Goal: Information Seeking & Learning: Learn about a topic

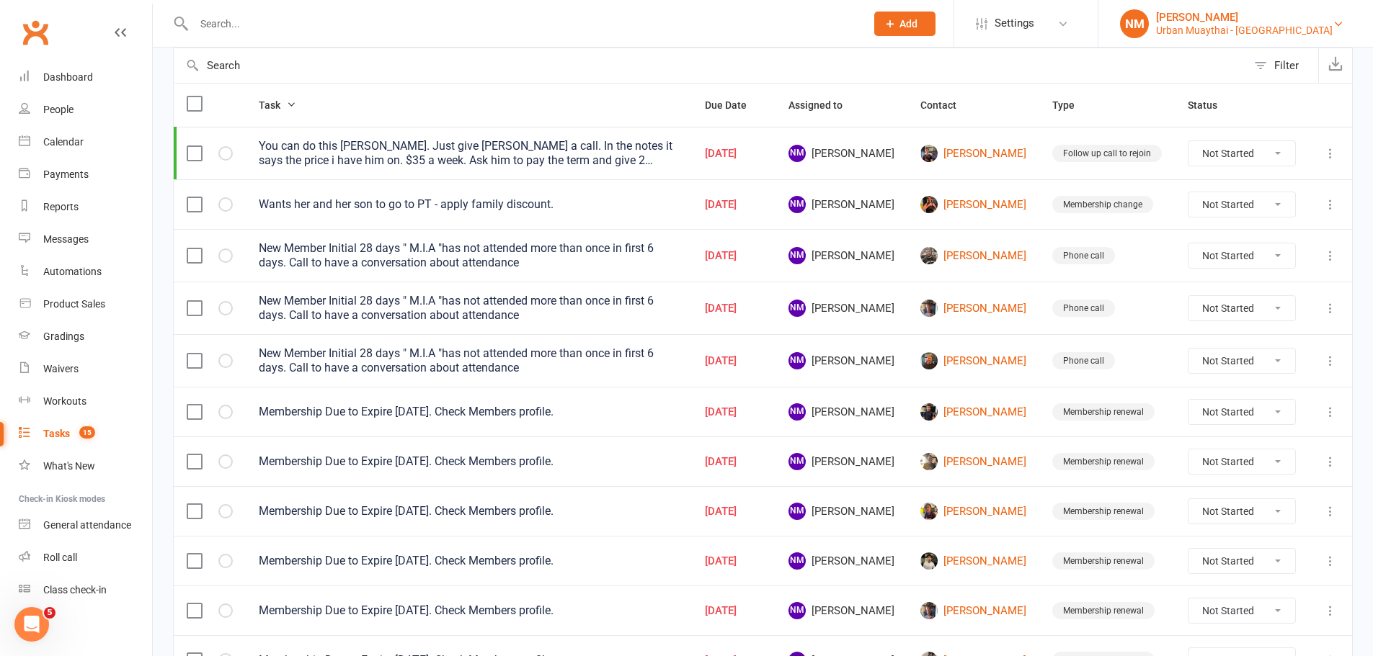
click at [1323, 22] on link "NM Nick May Urban Muaythai - Miami" at bounding box center [1235, 23] width 231 height 29
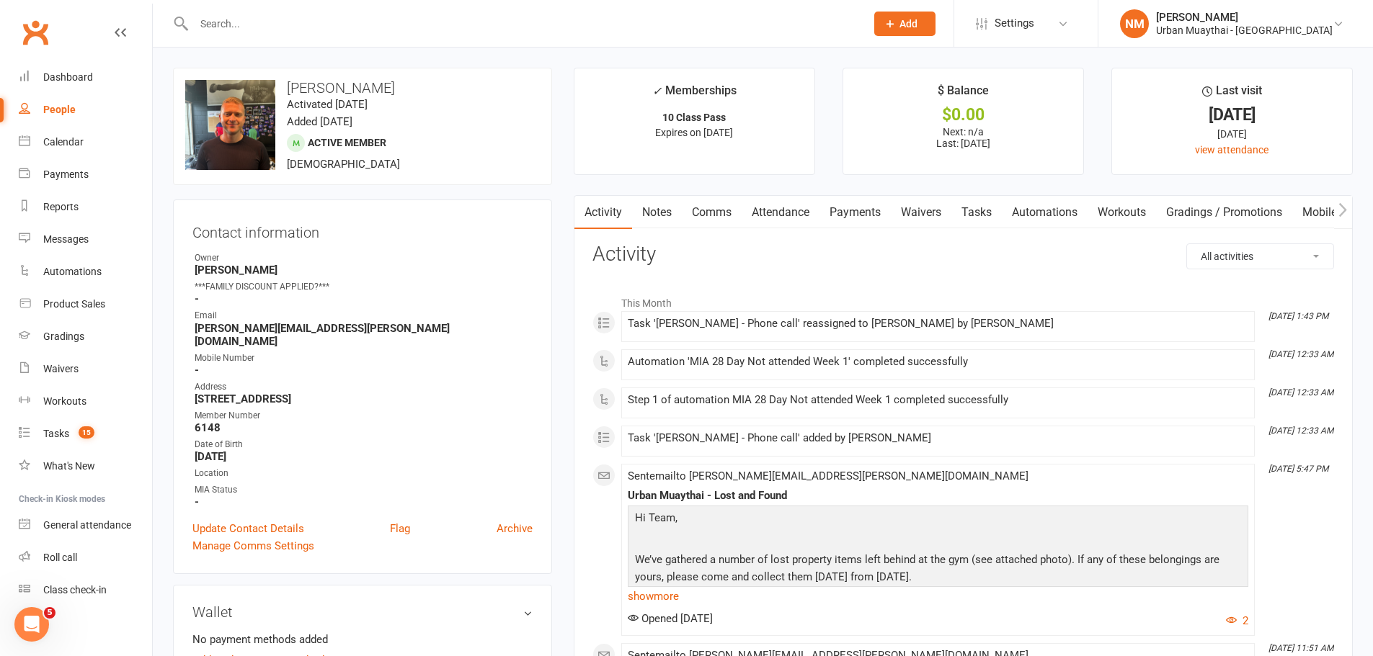
click at [86, 108] on link "People" at bounding box center [85, 110] width 133 height 32
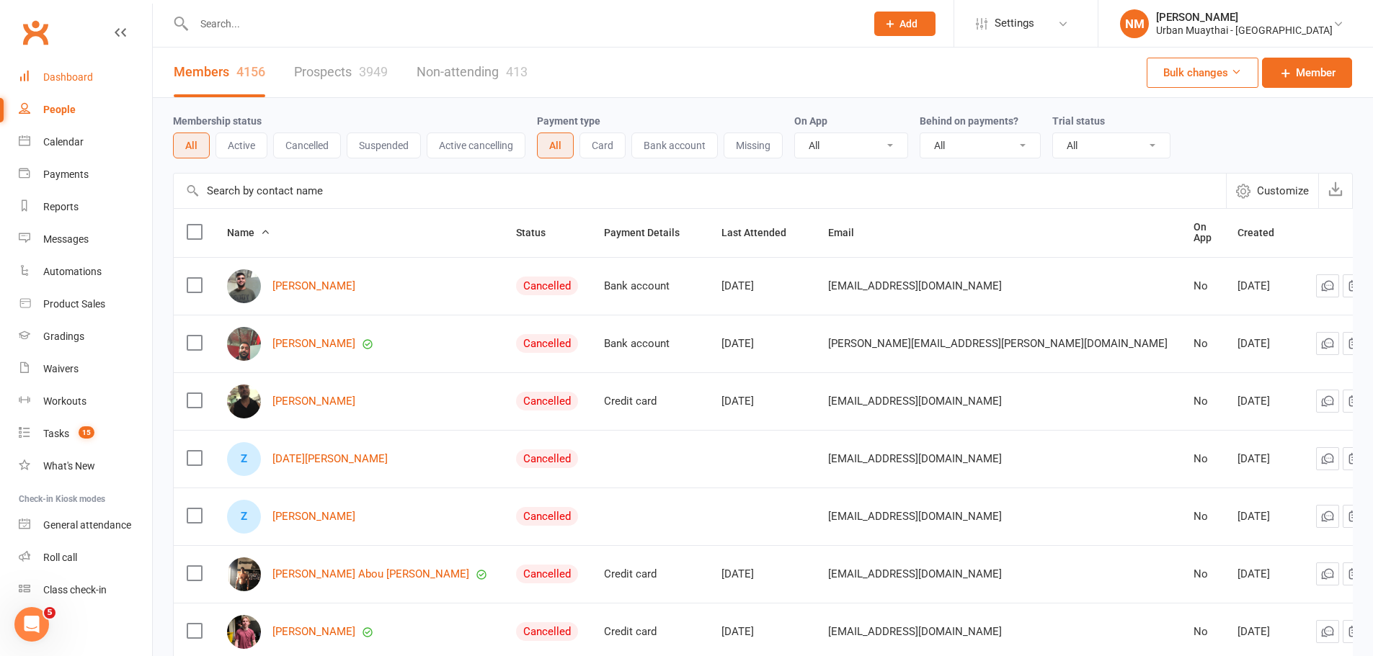
click at [106, 73] on link "Dashboard" at bounding box center [85, 77] width 133 height 32
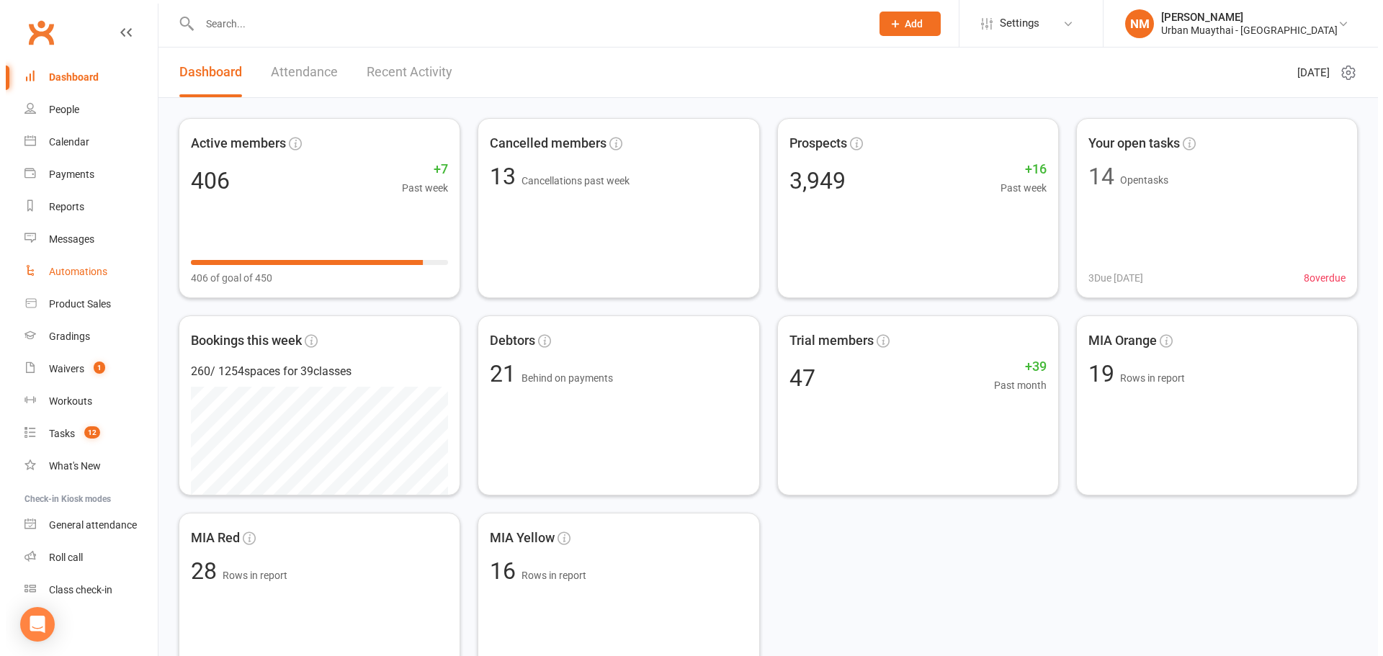
scroll to position [4, 0]
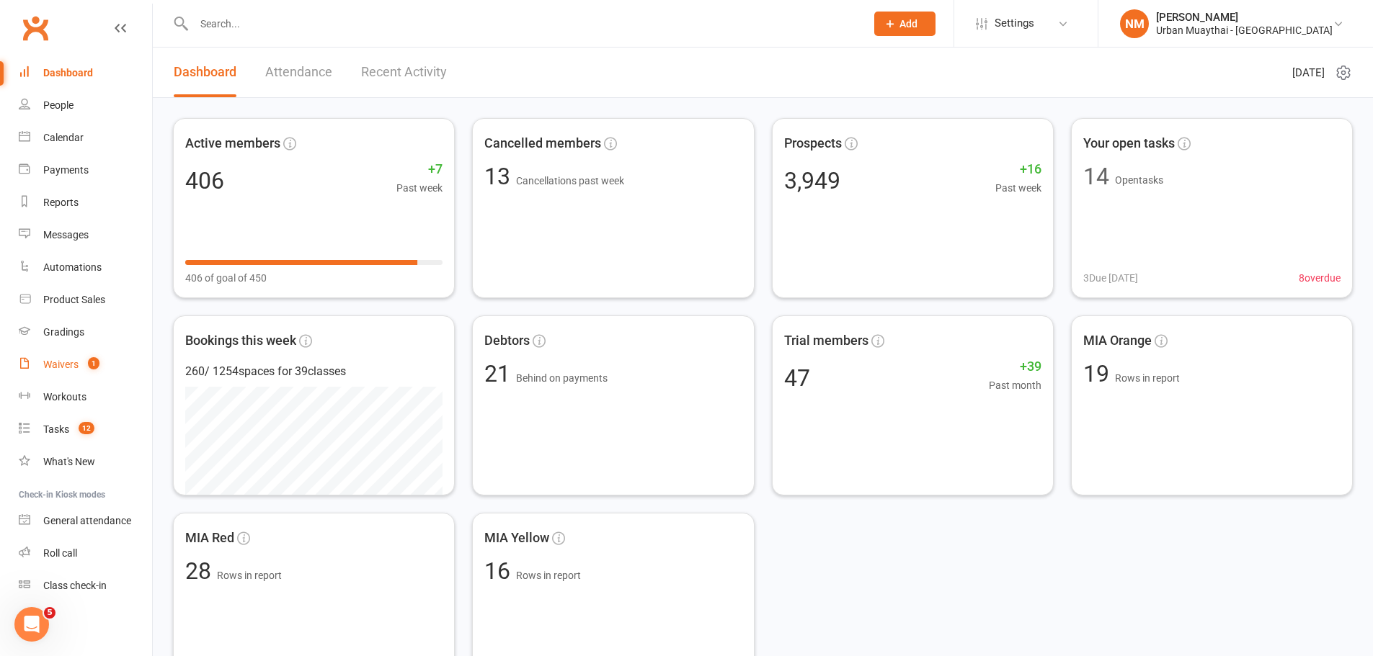
click at [67, 361] on div "Waivers" at bounding box center [60, 365] width 35 height 12
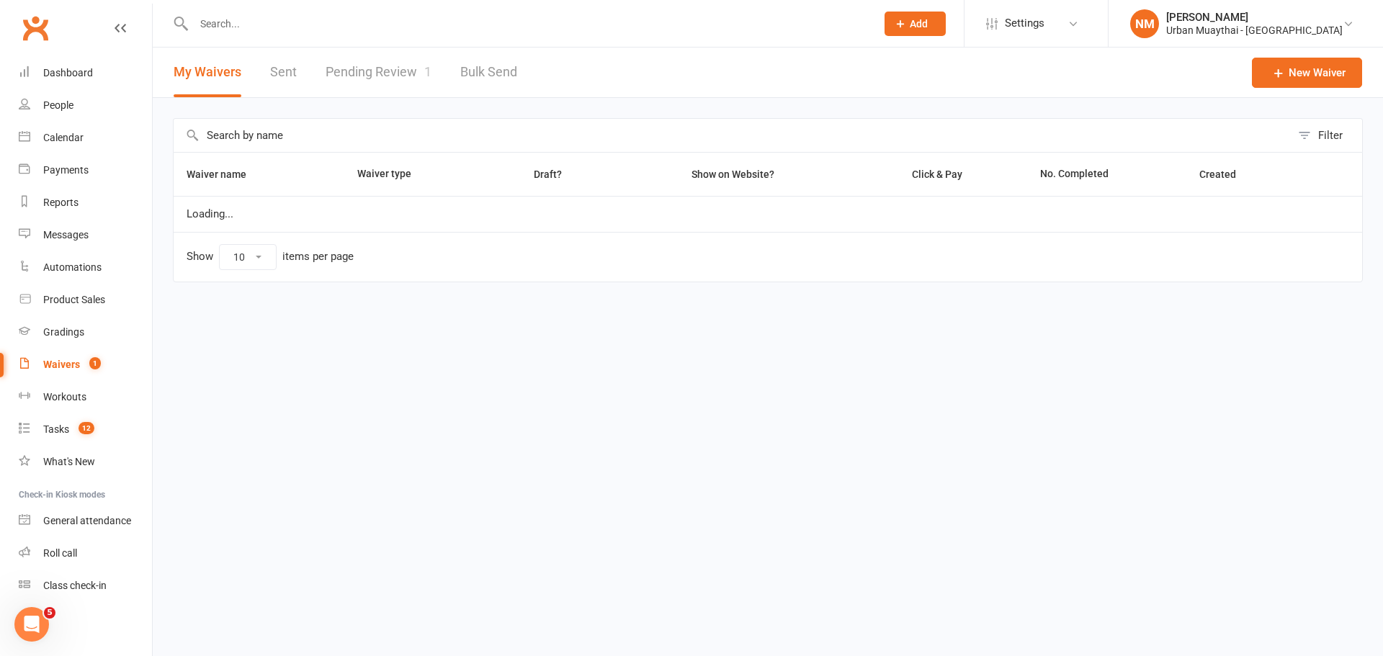
select select "50"
click at [393, 66] on link "Pending Review 1" at bounding box center [379, 73] width 106 height 50
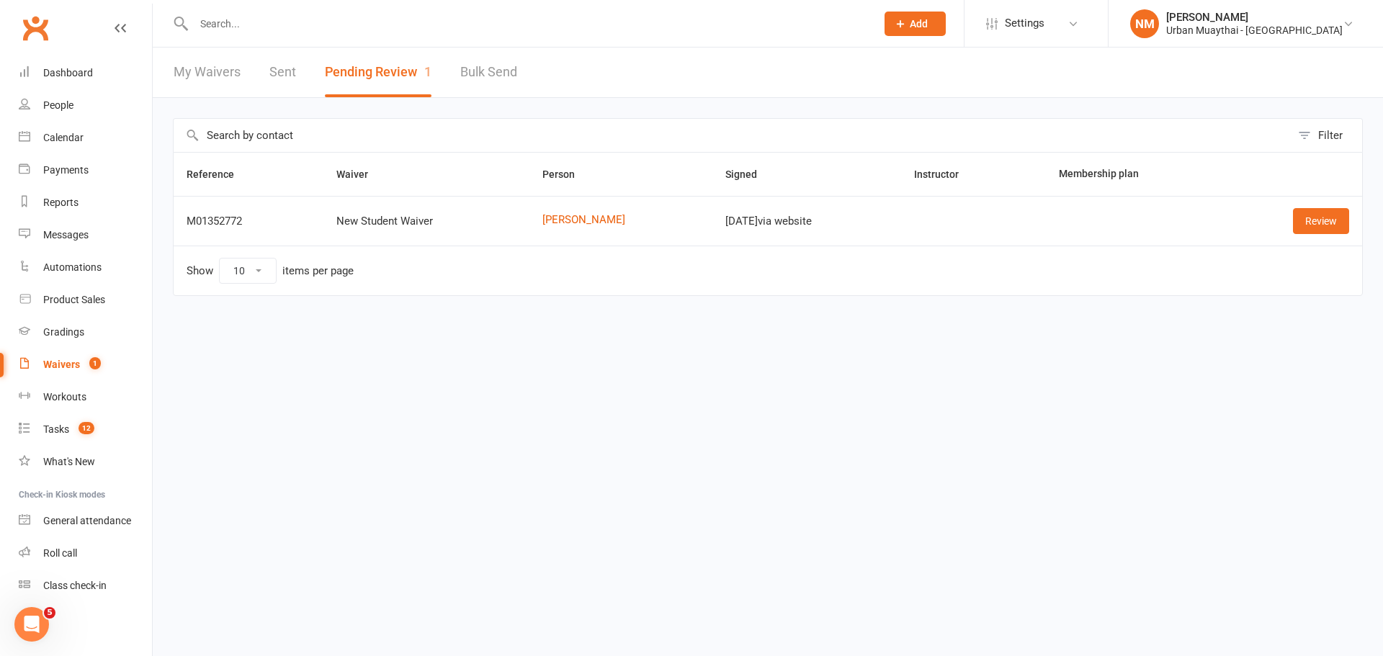
click at [349, 28] on input "text" at bounding box center [527, 24] width 677 height 20
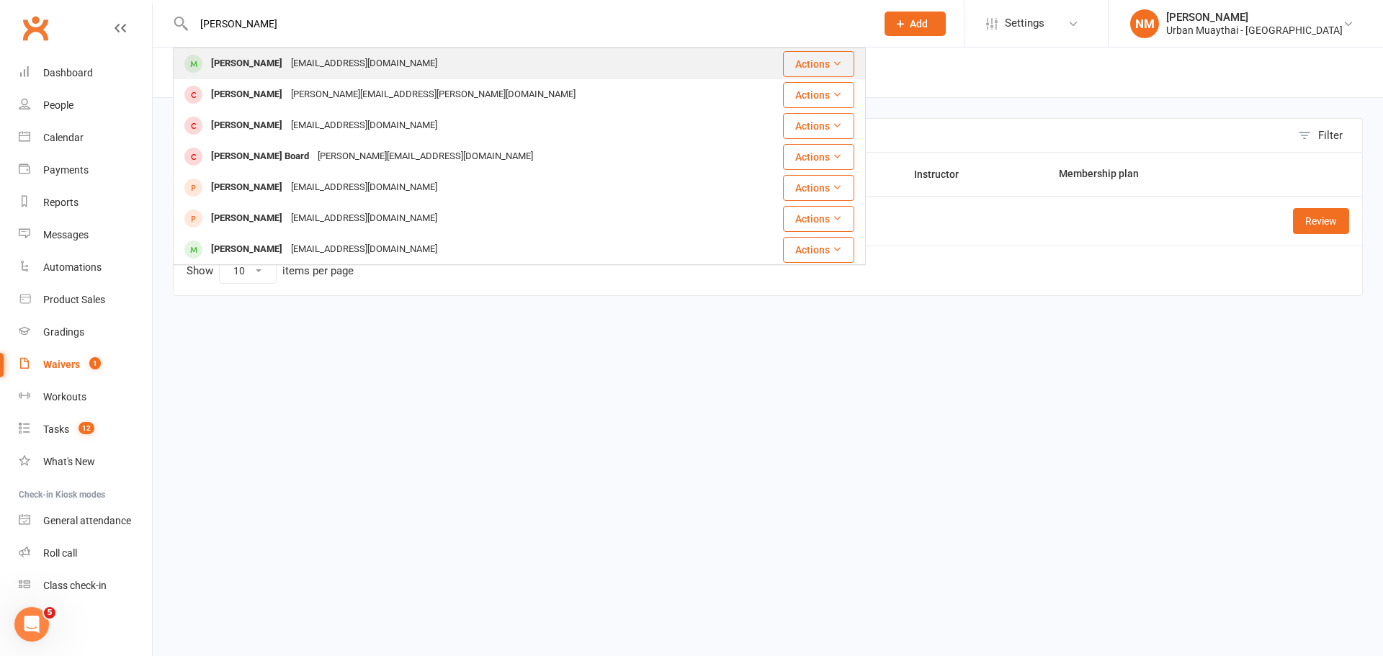
type input "sam langford"
click at [408, 68] on div "Sam Langford samlangford7@gmail.com" at bounding box center [461, 64] width 575 height 30
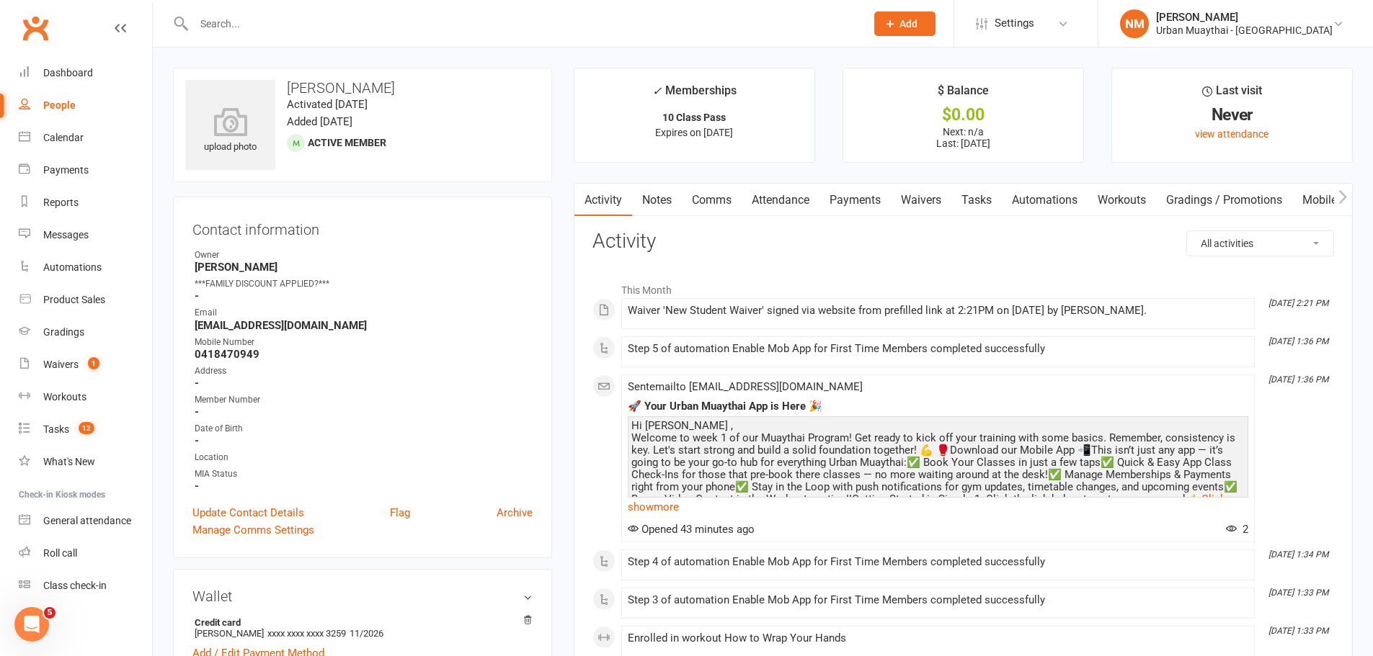
click at [46, 35] on link "Clubworx" at bounding box center [35, 28] width 36 height 36
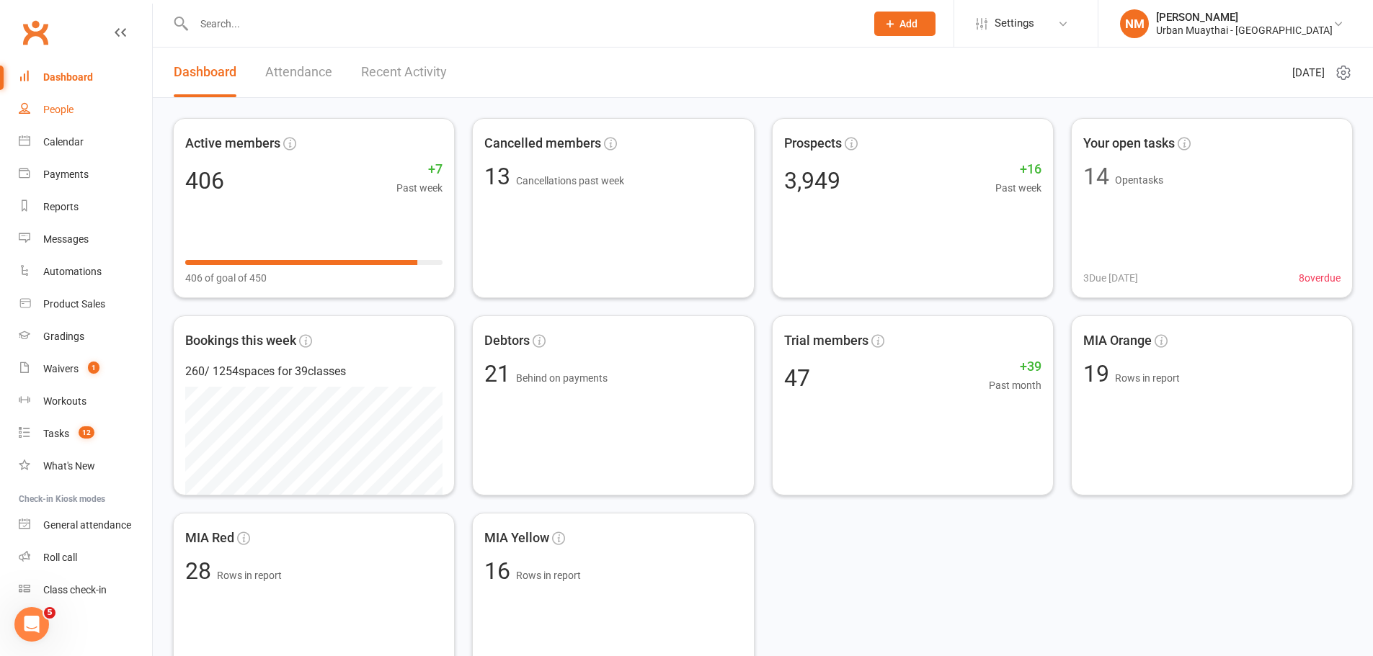
click at [67, 110] on div "People" at bounding box center [58, 110] width 30 height 12
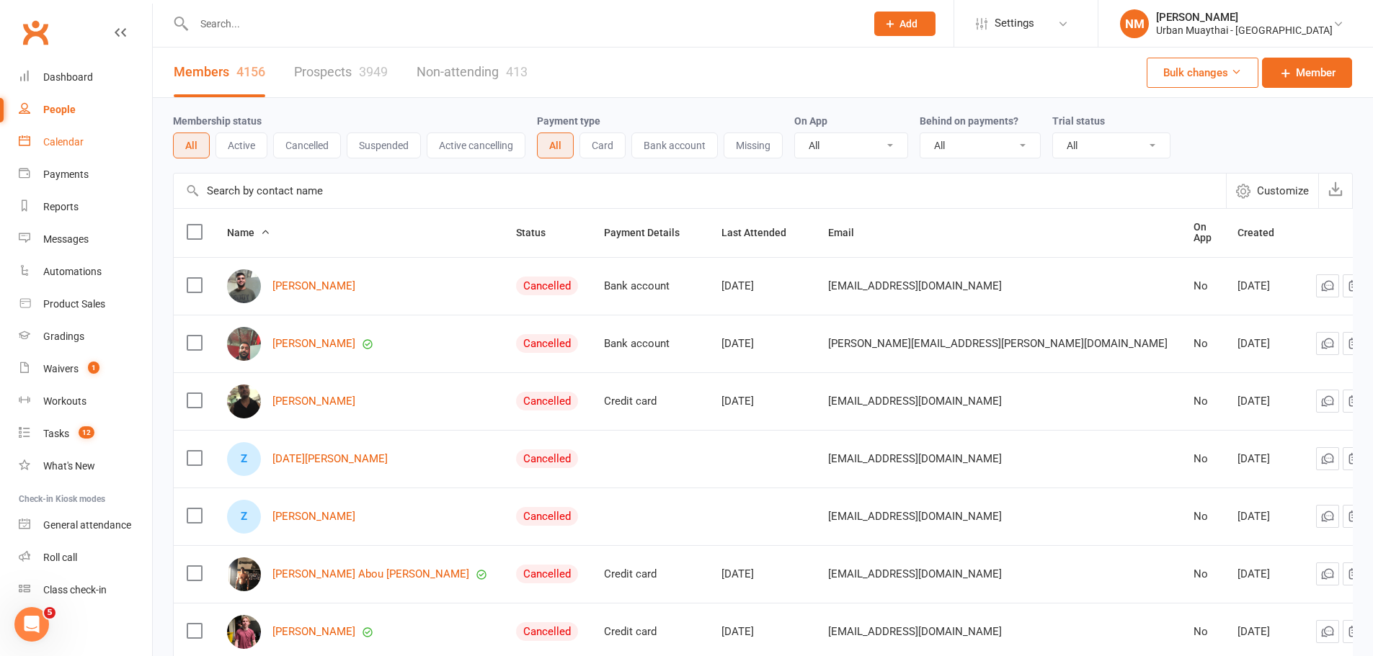
click at [97, 142] on link "Calendar" at bounding box center [85, 142] width 133 height 32
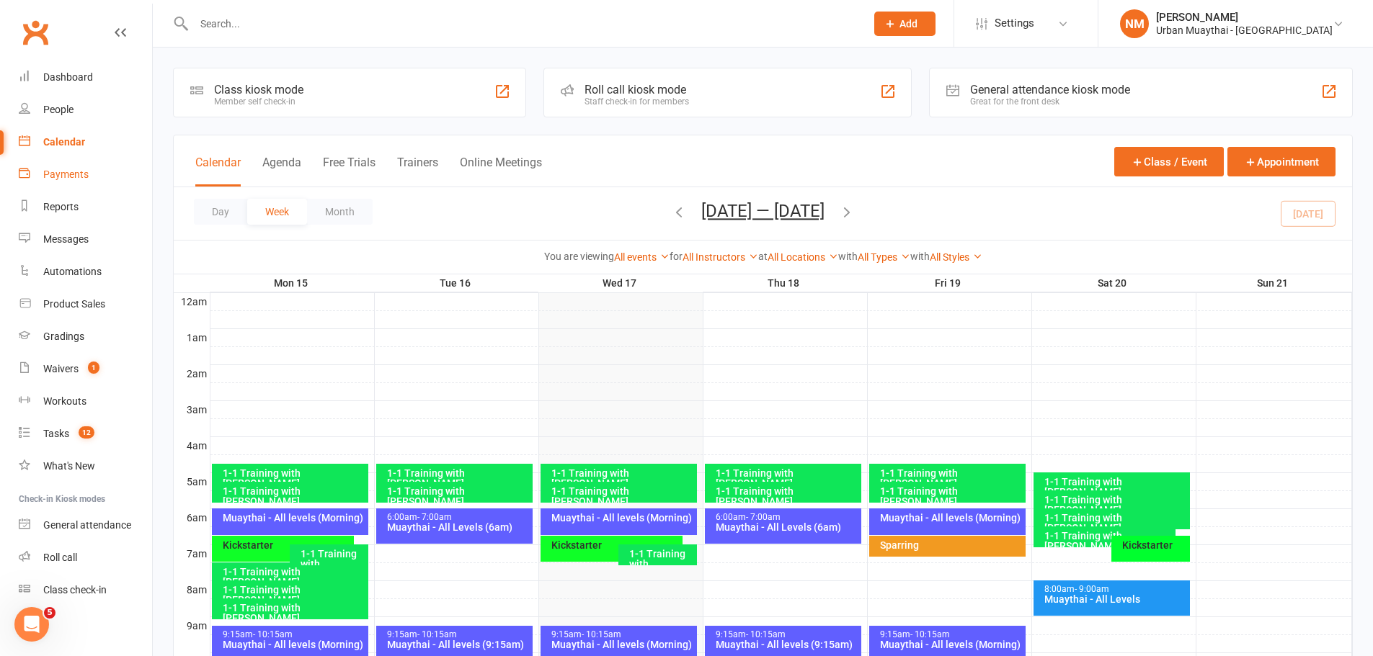
click at [89, 167] on link "Payments" at bounding box center [85, 175] width 133 height 32
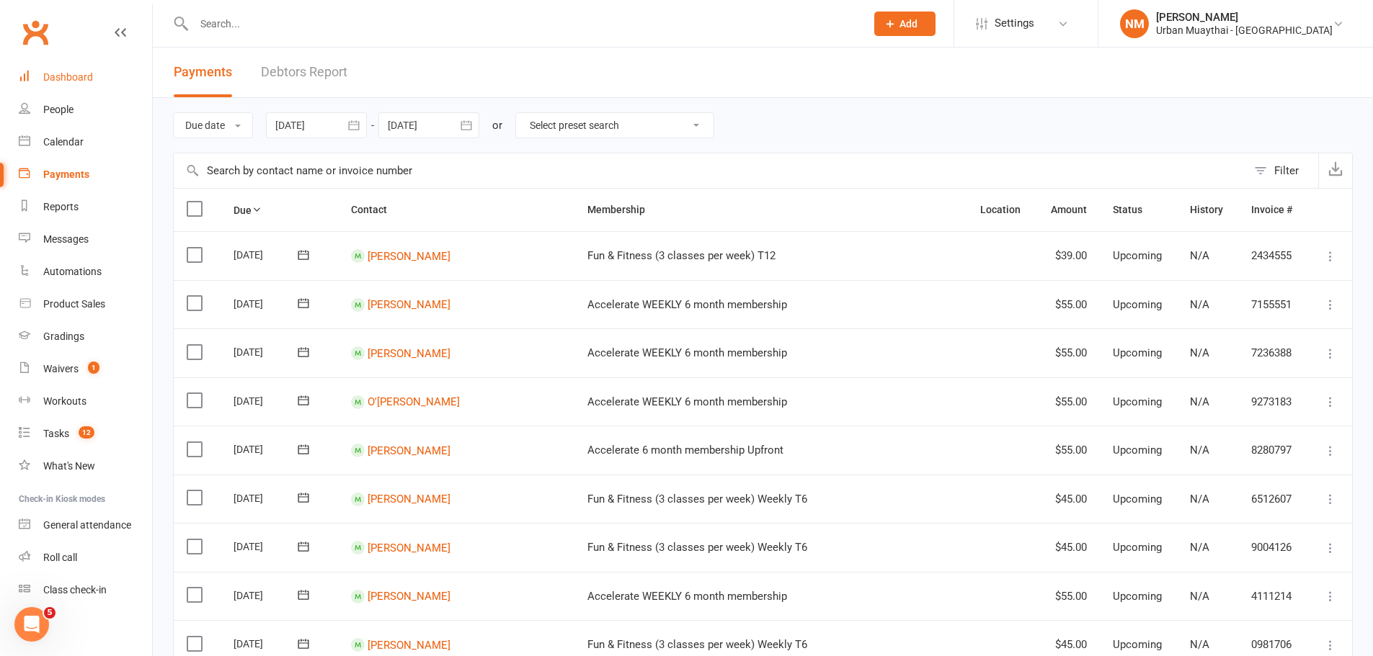
click at [68, 75] on div "Dashboard" at bounding box center [68, 77] width 50 height 12
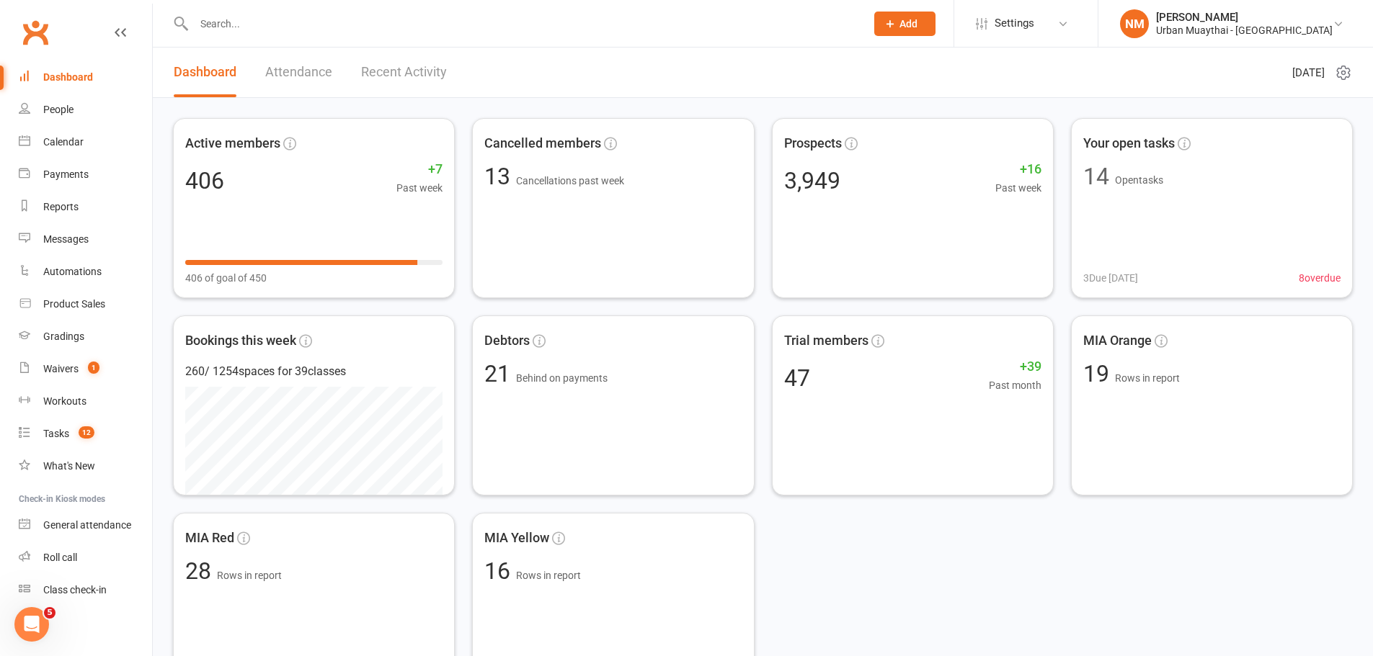
click at [581, 25] on input "text" at bounding box center [522, 24] width 666 height 20
click at [339, 348] on span "Bookings this week" at bounding box center [303, 337] width 249 height 22
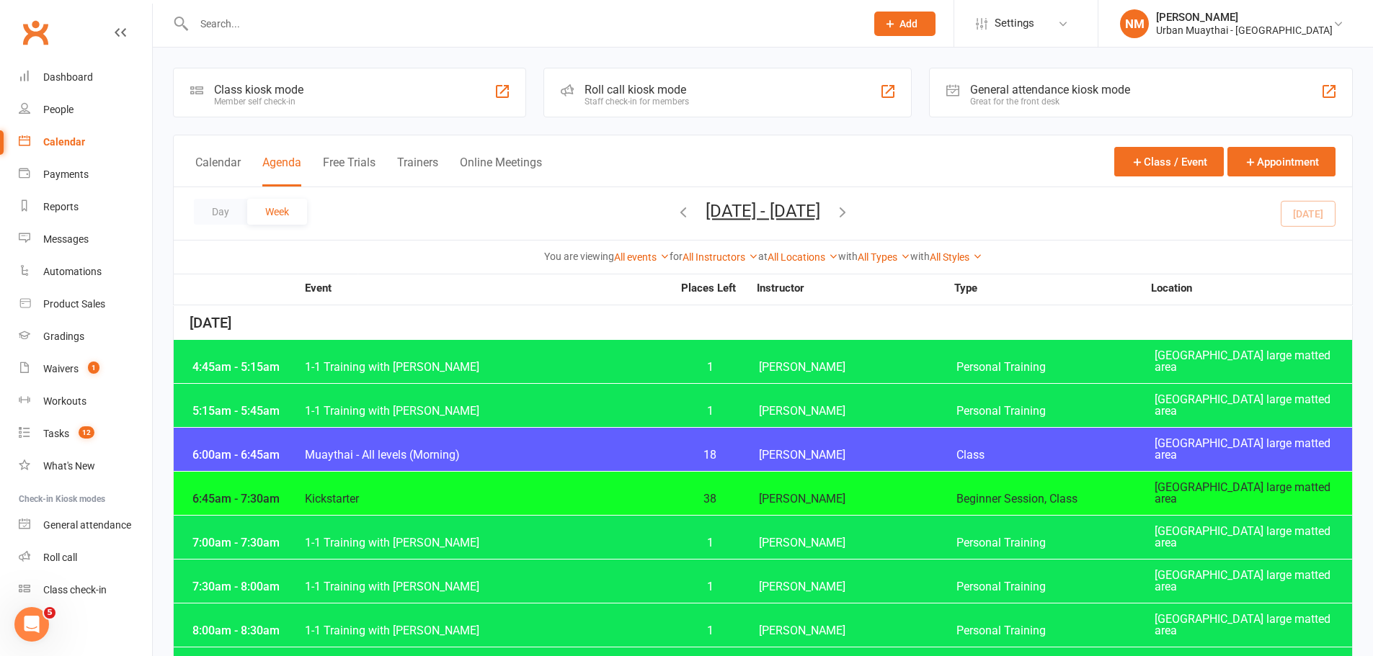
click at [37, 27] on link "Clubworx" at bounding box center [35, 32] width 36 height 36
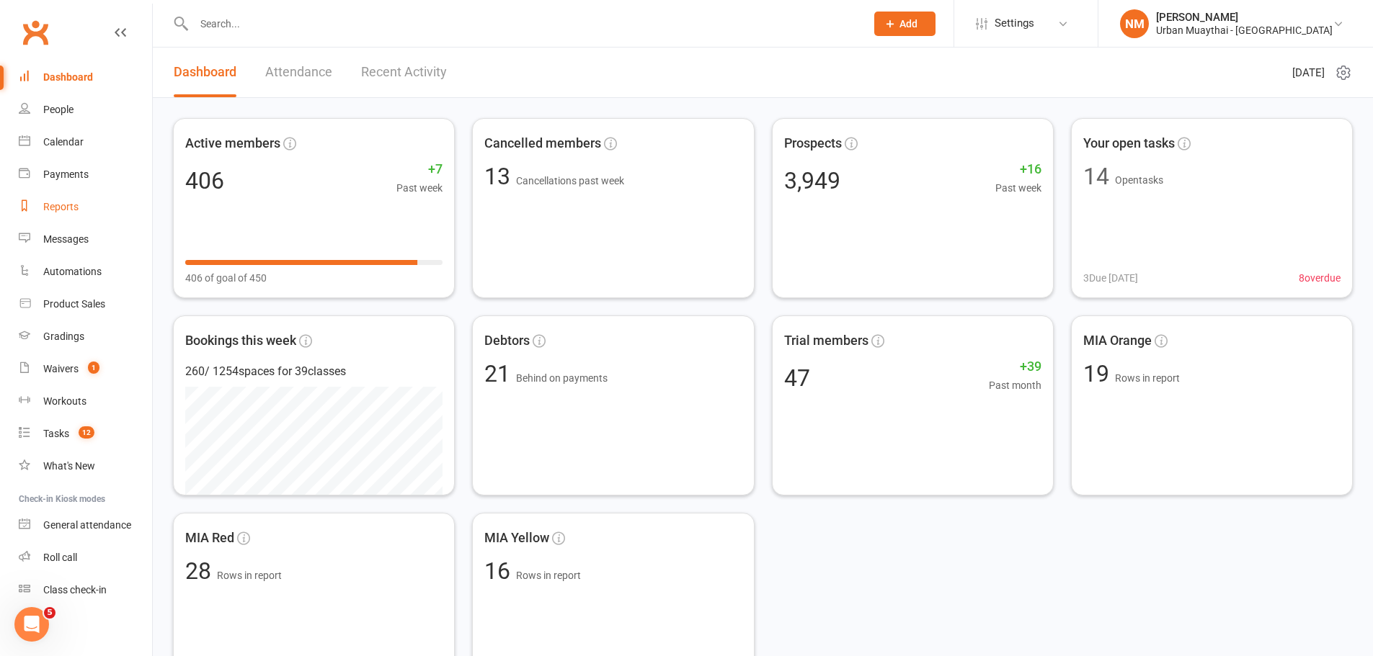
click at [38, 203] on link "Reports" at bounding box center [85, 207] width 133 height 32
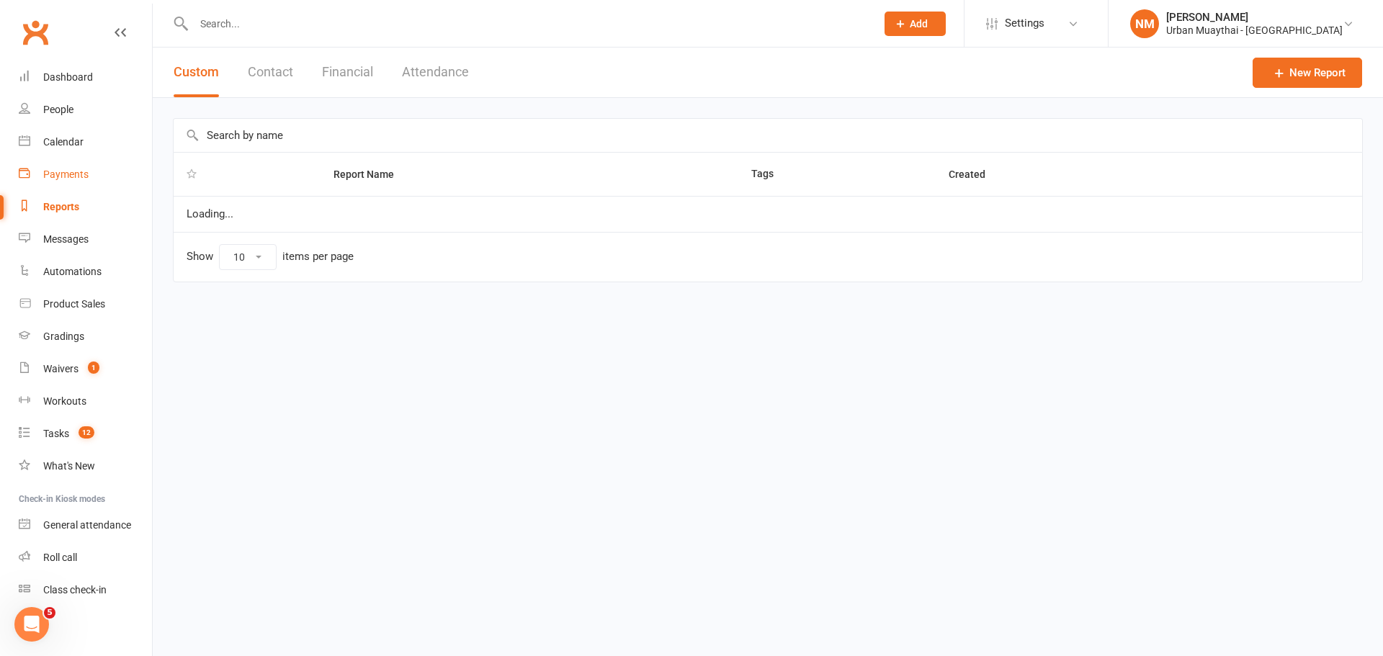
select select "100"
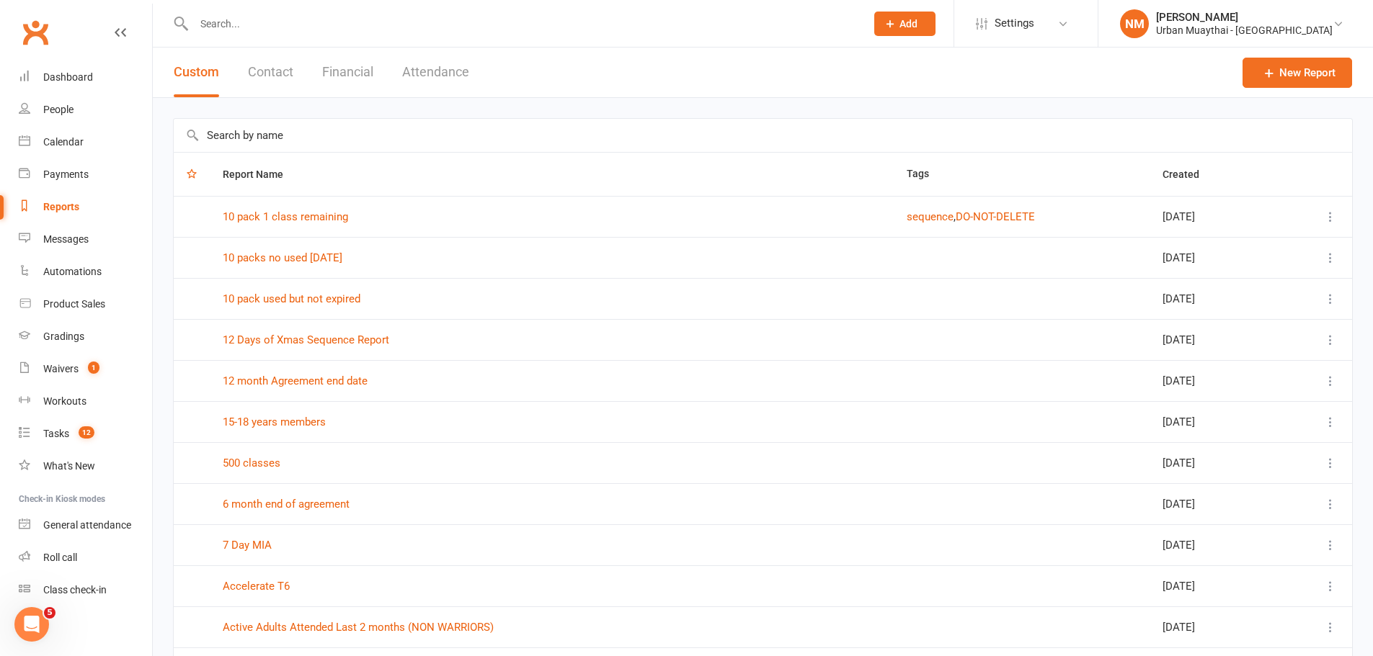
click at [192, 176] on icon "button" at bounding box center [192, 174] width 10 height 10
click at [198, 173] on th at bounding box center [192, 174] width 36 height 43
click at [192, 173] on icon "button" at bounding box center [192, 174] width 10 height 10
click at [189, 176] on icon "button" at bounding box center [192, 174] width 10 height 10
click at [319, 135] on input "text" at bounding box center [763, 135] width 1178 height 33
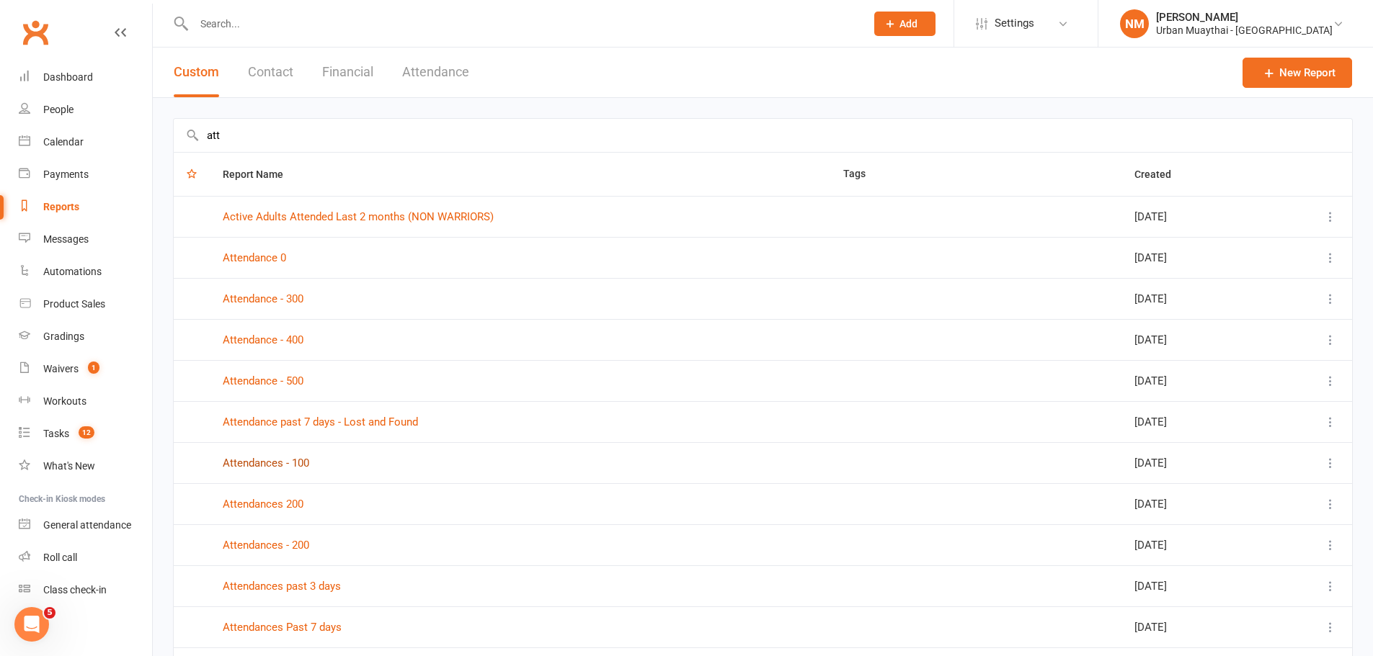
type input "att"
click at [286, 460] on link "Attendances - 100" at bounding box center [266, 463] width 86 height 13
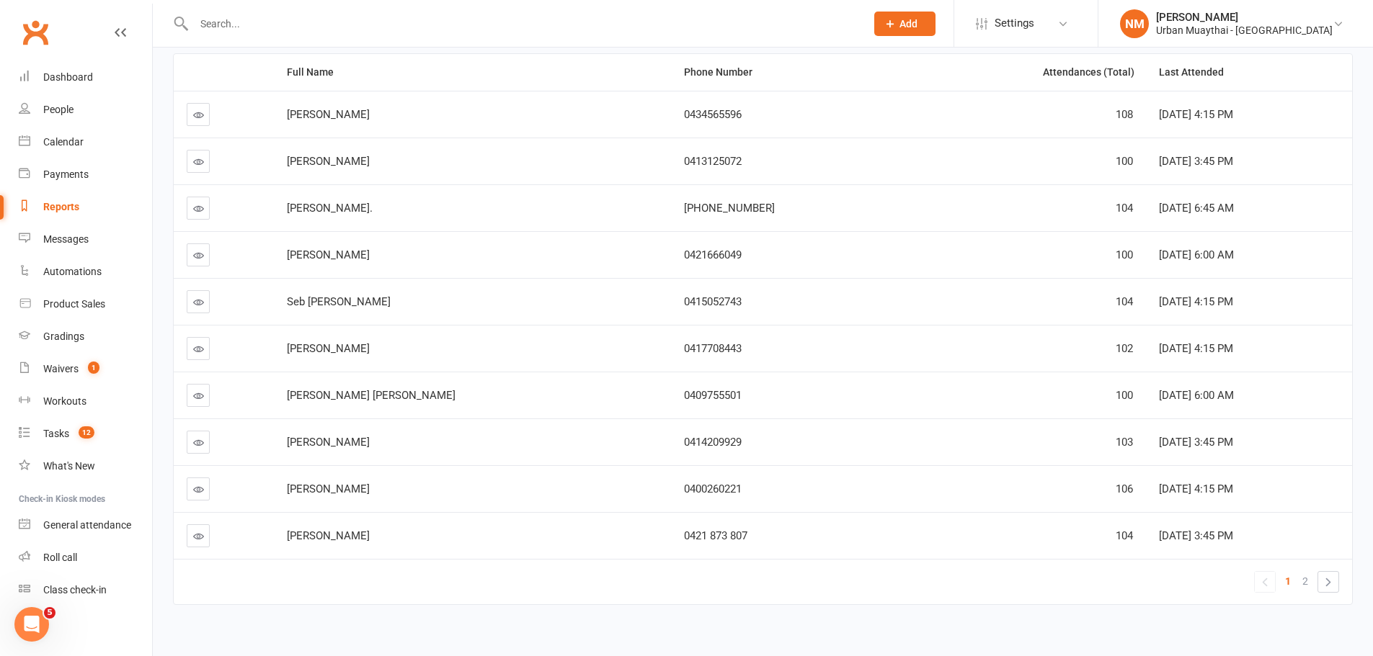
scroll to position [203, 0]
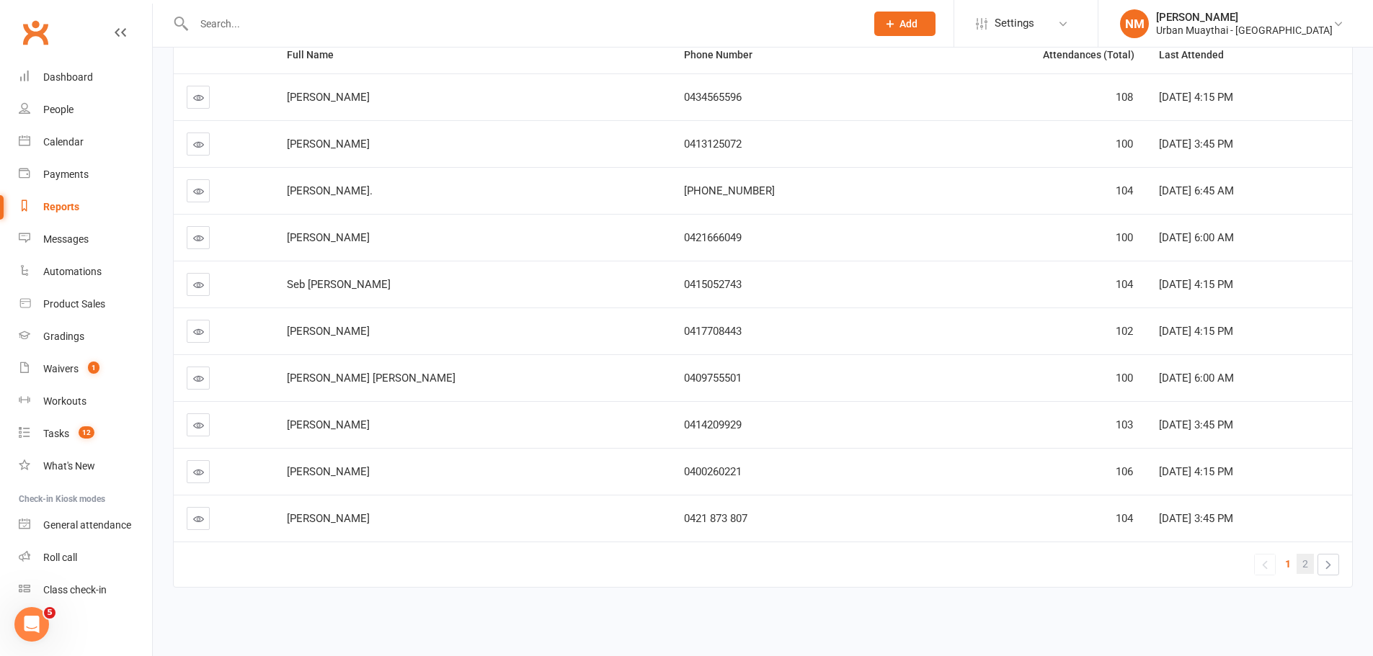
click at [1302, 565] on span "2" at bounding box center [1305, 564] width 6 height 20
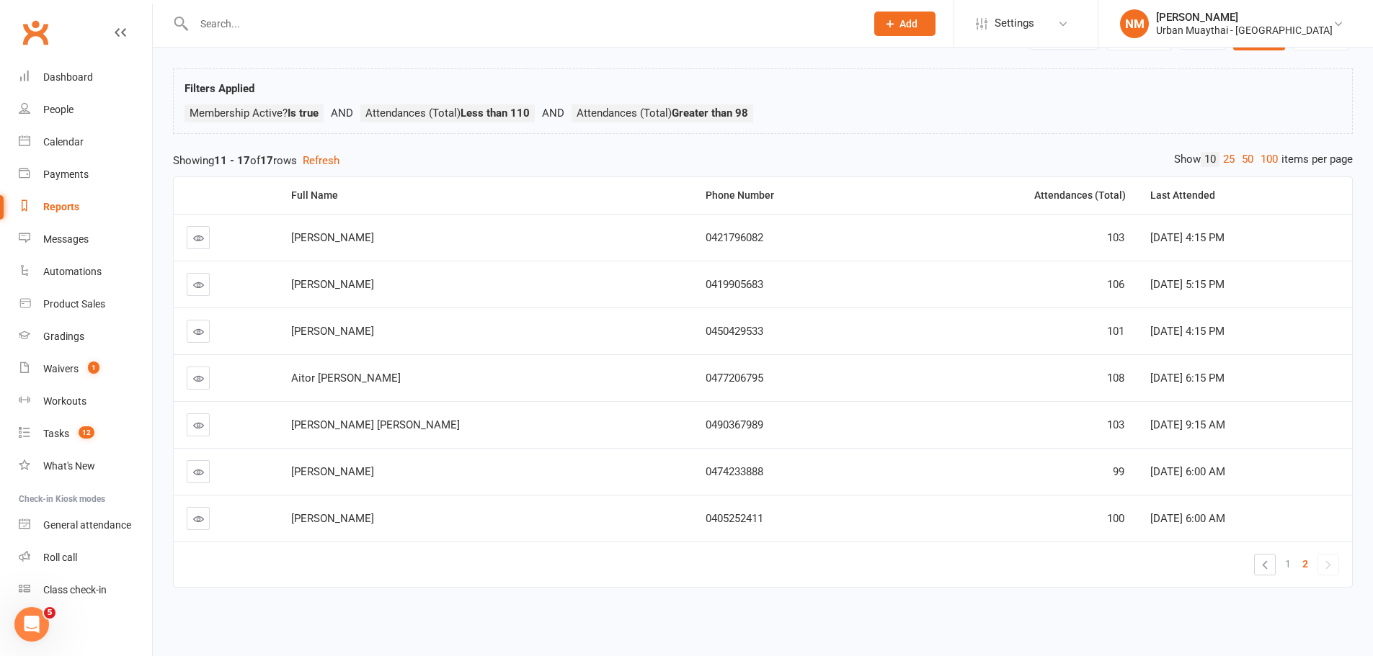
scroll to position [63, 0]
drag, startPoint x: 296, startPoint y: 470, endPoint x: 380, endPoint y: 465, distance: 84.5
click at [380, 465] on td "[PERSON_NAME]" at bounding box center [485, 471] width 414 height 47
click at [377, 465] on td "[PERSON_NAME]" at bounding box center [485, 471] width 414 height 47
click at [197, 478] on link at bounding box center [198, 471] width 23 height 23
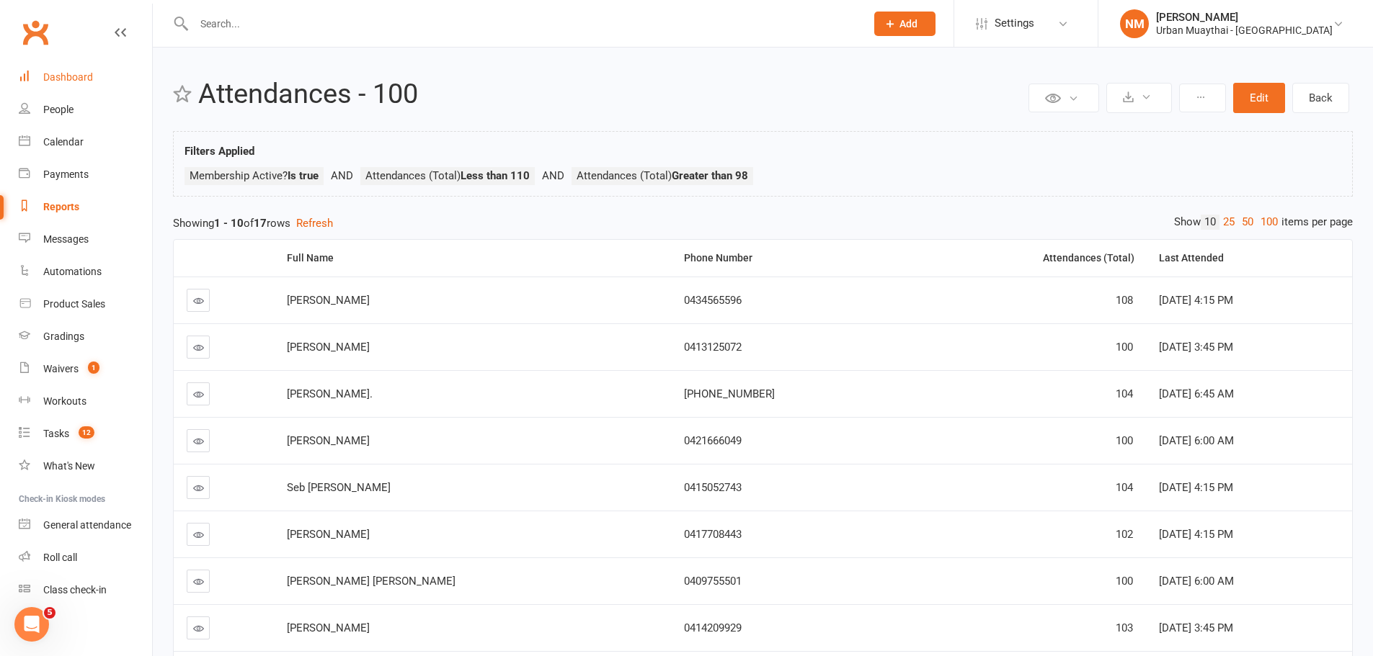
click at [71, 81] on div "Dashboard" at bounding box center [68, 77] width 50 height 12
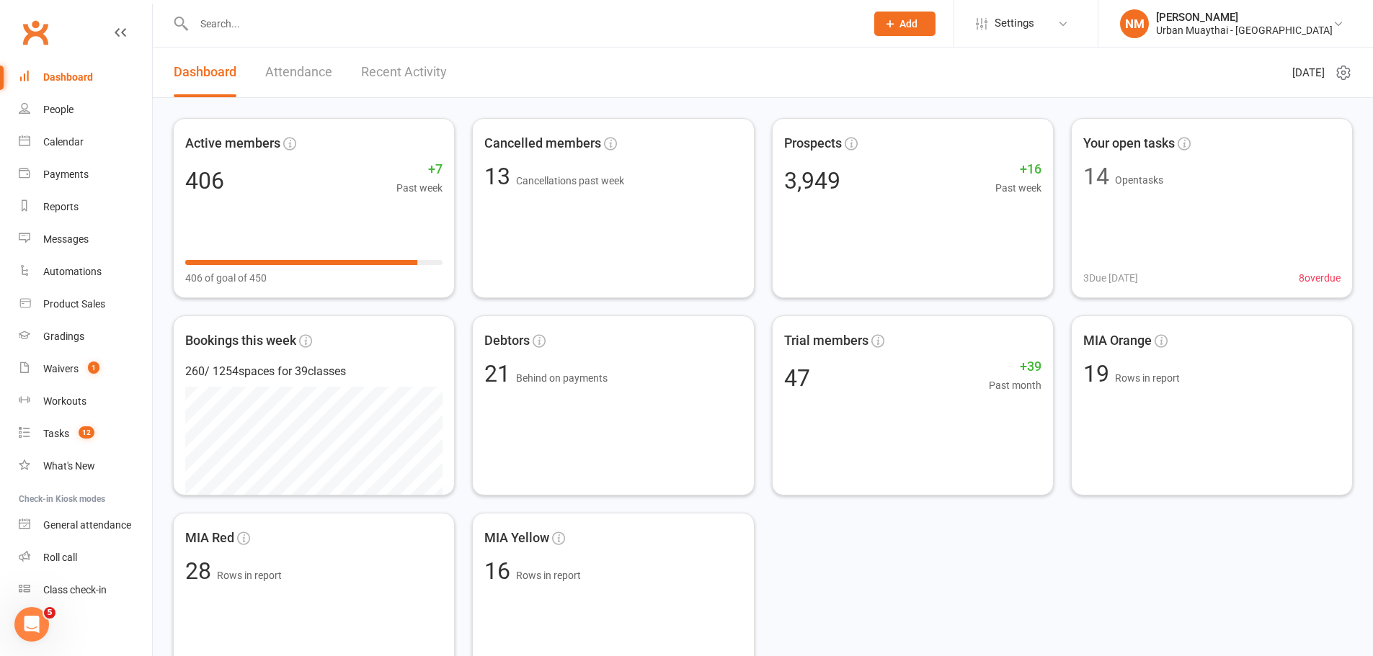
click at [309, 85] on link "Attendance" at bounding box center [298, 73] width 67 height 50
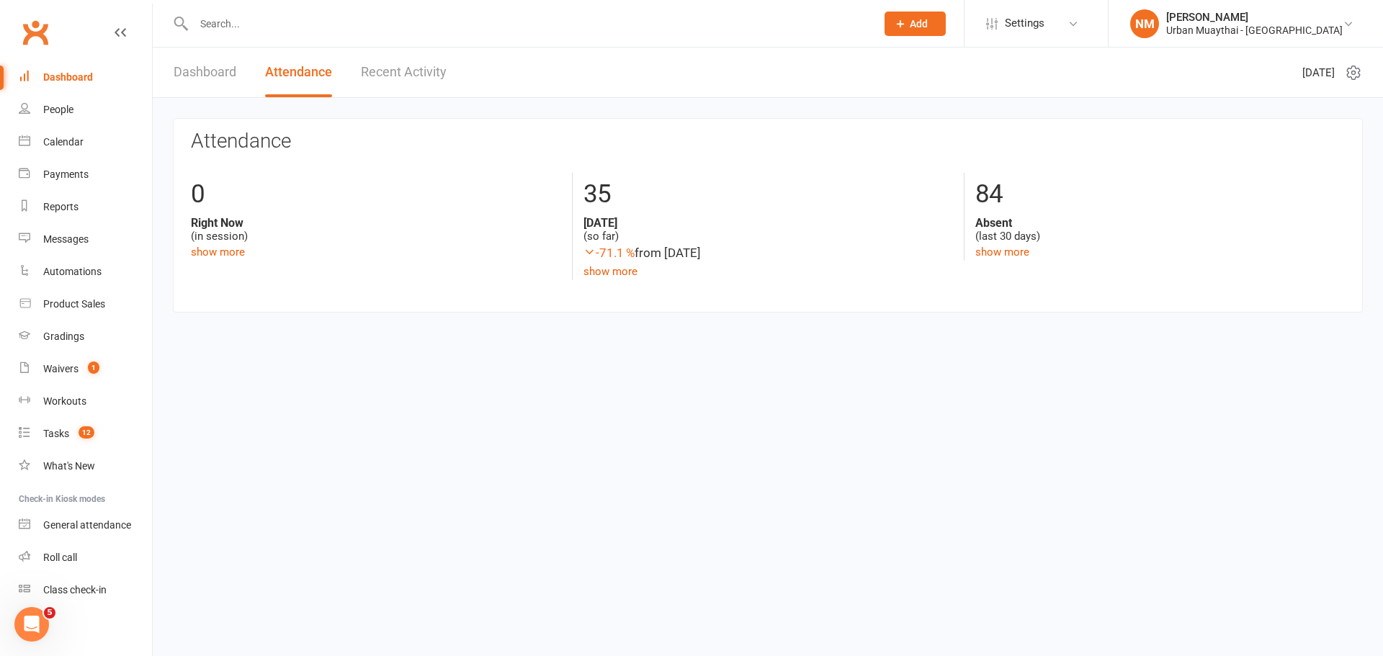
click at [216, 74] on link "Dashboard" at bounding box center [205, 73] width 63 height 50
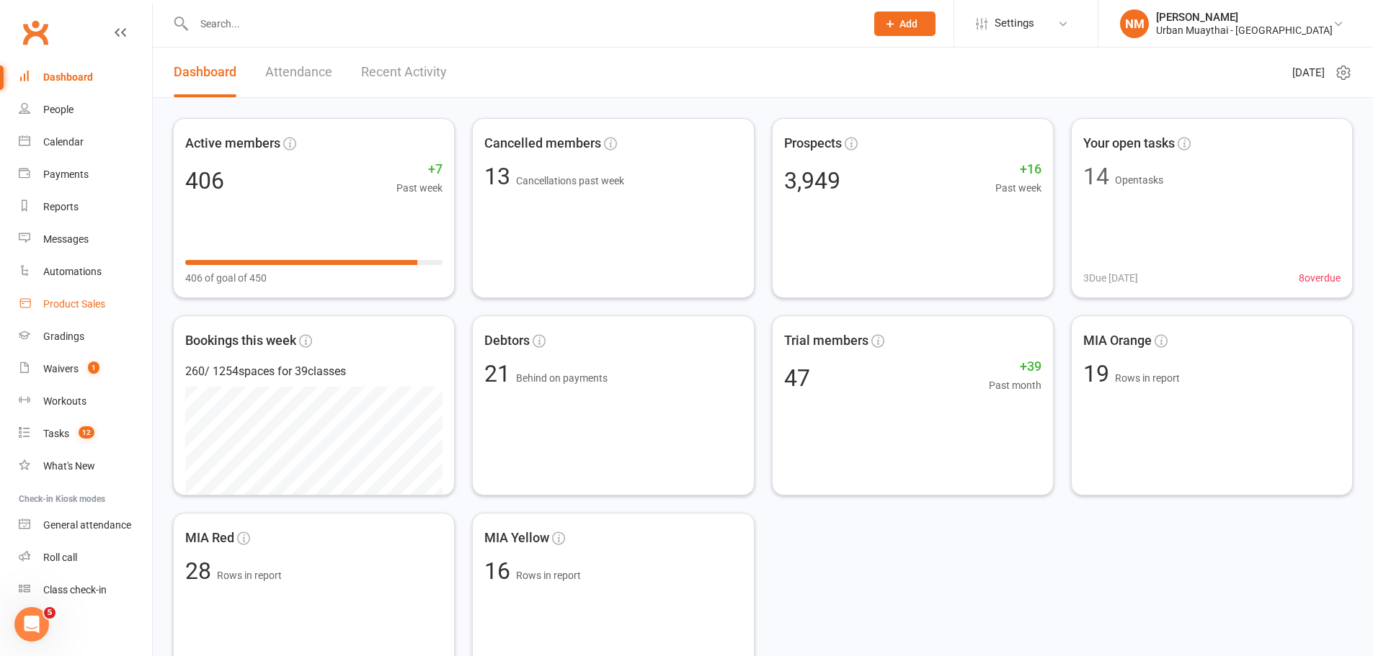
click at [99, 290] on link "Product Sales" at bounding box center [85, 304] width 133 height 32
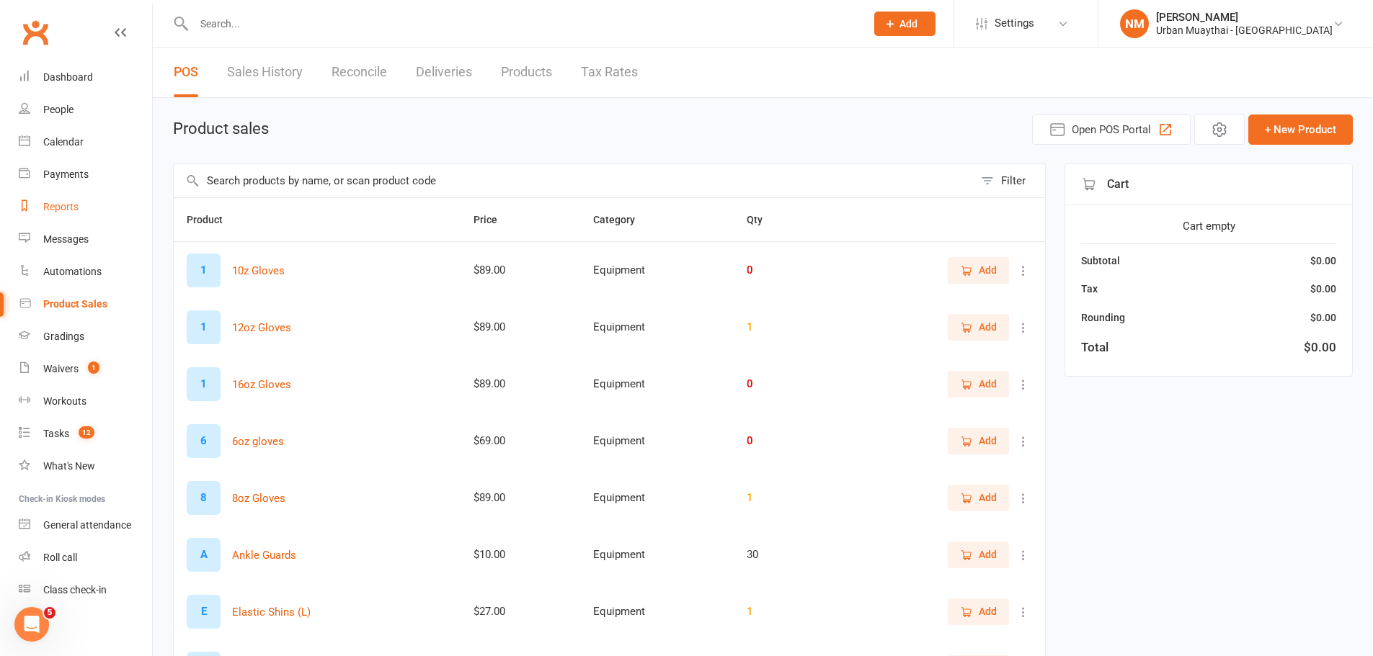
click at [58, 212] on div "Reports" at bounding box center [60, 207] width 35 height 12
select select "100"
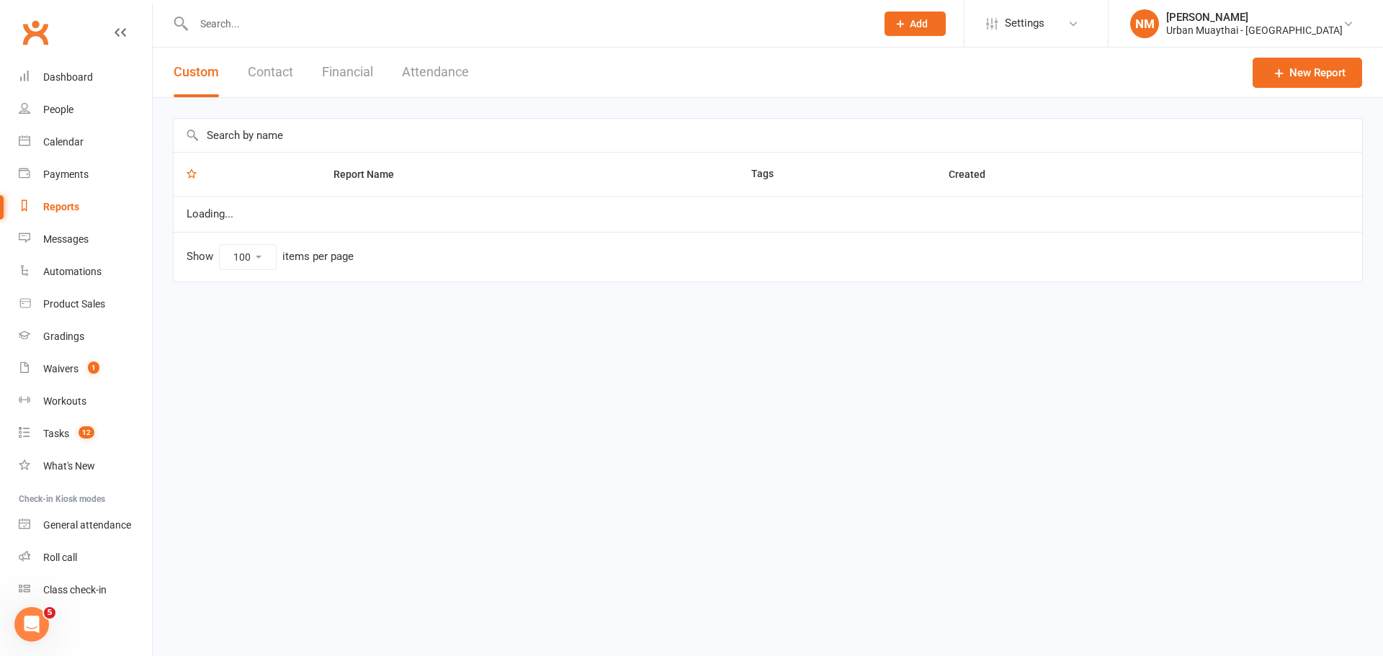
click at [350, 65] on button "Financial" at bounding box center [347, 73] width 51 height 50
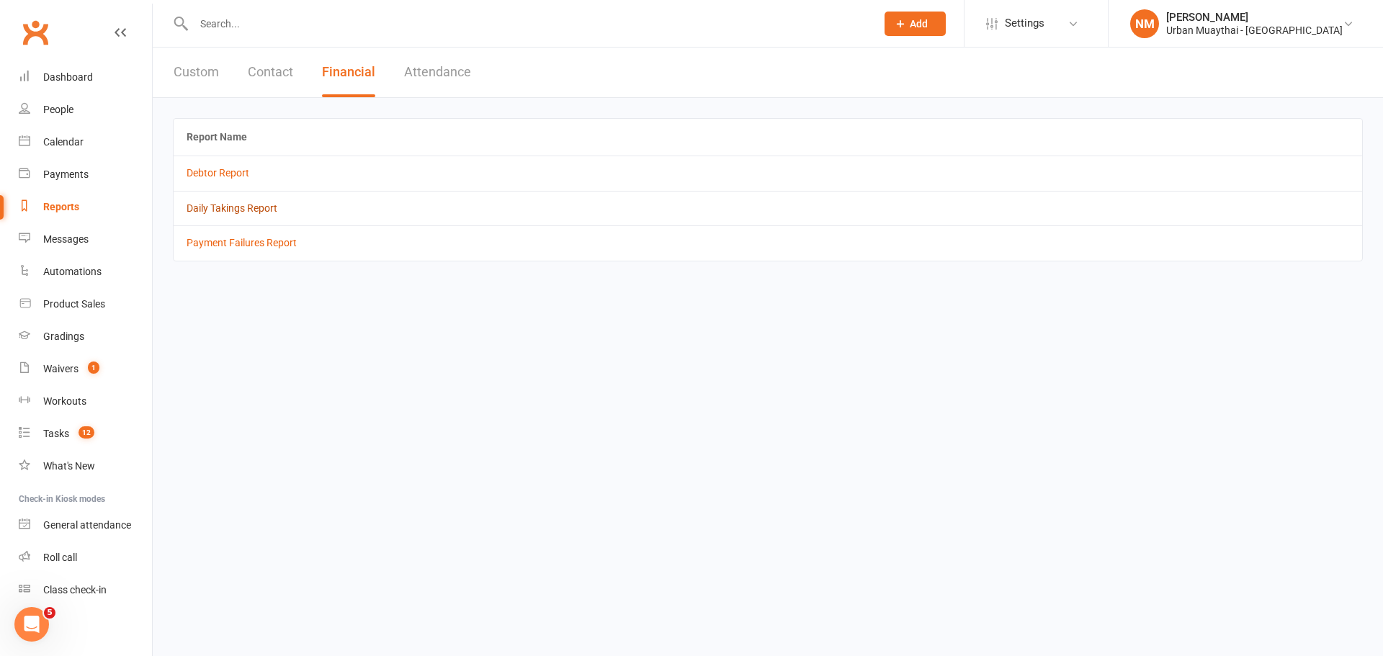
click at [252, 212] on link "Daily Takings Report" at bounding box center [232, 208] width 91 height 12
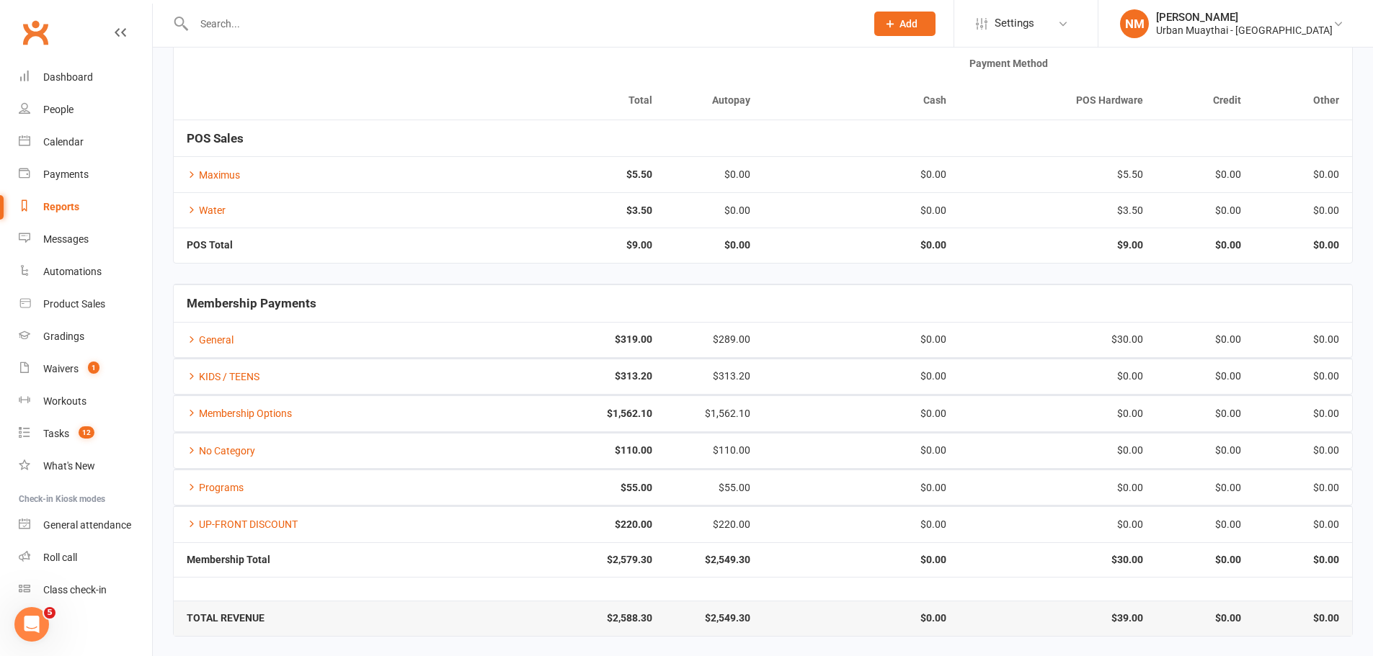
scroll to position [110, 0]
